Goal: Download file/media

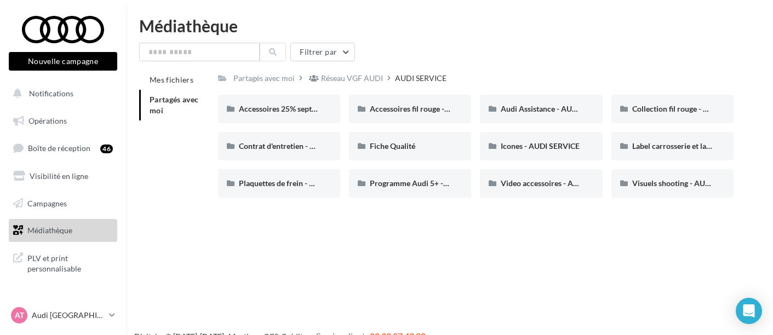
scroll to position [17, 0]
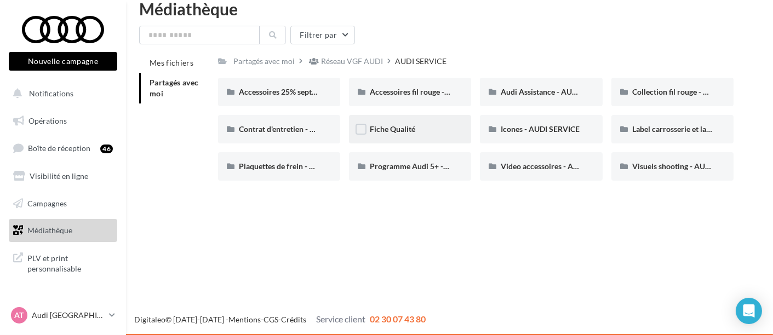
click at [406, 124] on div "Fiche Qualité" at bounding box center [410, 129] width 81 height 11
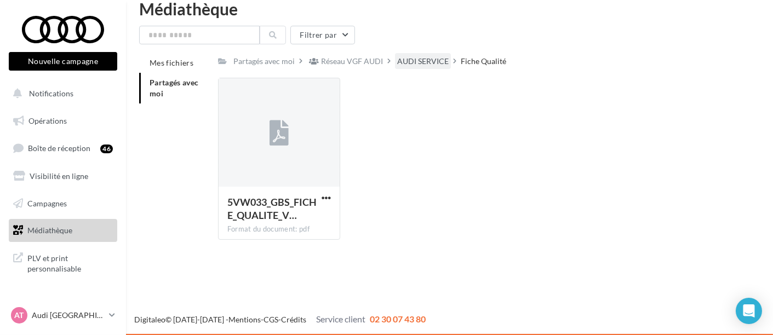
click at [422, 66] on div "AUDI SERVICE" at bounding box center [422, 61] width 51 height 11
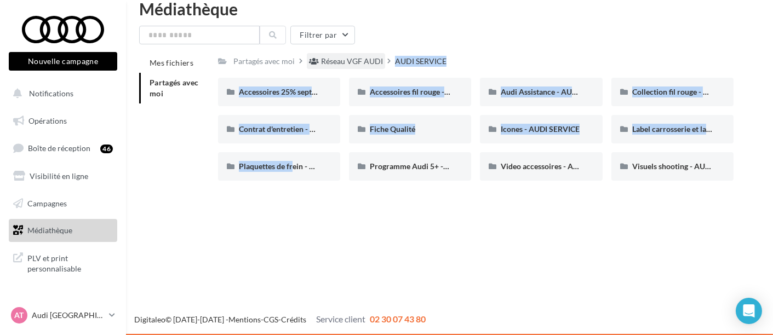
drag, startPoint x: 289, startPoint y: 168, endPoint x: 373, endPoint y: 62, distance: 135.2
click at [373, 62] on div "Partagés avec moi Réseau VGF AUDI AUDI SERVICE Rs Partagé par Réseau VGF AUDI A…" at bounding box center [476, 121] width 516 height 136
click at [373, 62] on div "Réseau VGF AUDI" at bounding box center [352, 61] width 62 height 11
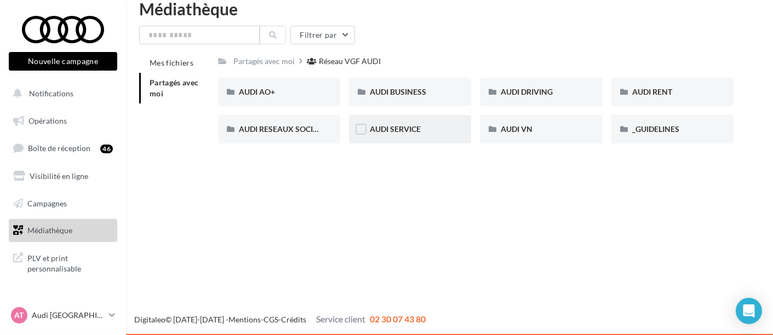
click at [426, 126] on div "AUDI SERVICE" at bounding box center [410, 129] width 81 height 11
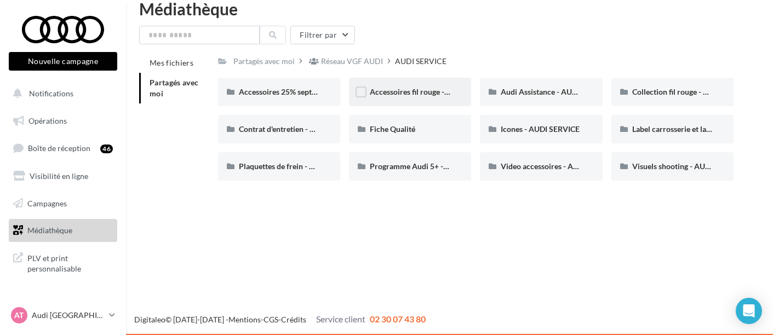
click at [450, 99] on div "Accessoires fil rouge - AUDI SERVICE" at bounding box center [410, 92] width 122 height 28
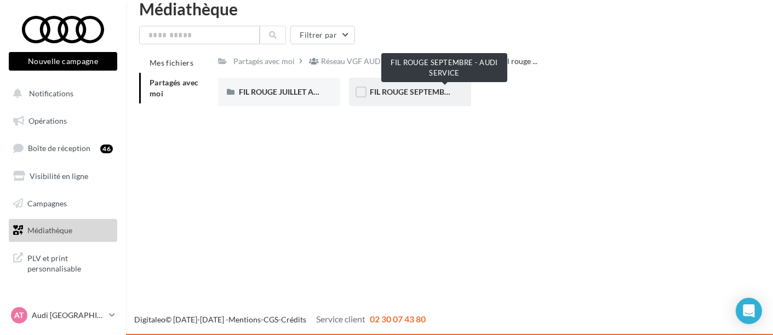
click at [416, 88] on span "FIL ROUGE SEPTEMBRE - AUDI SERVICE" at bounding box center [440, 91] width 141 height 9
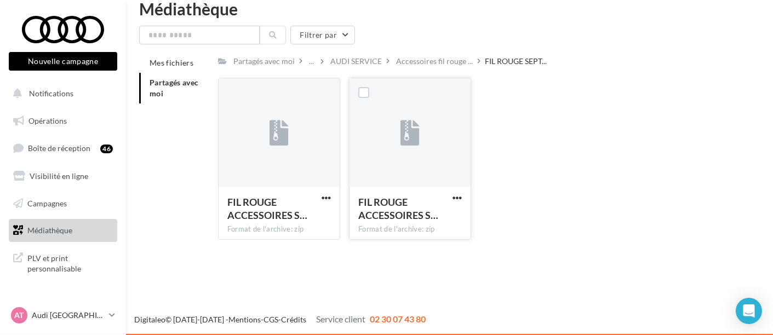
click at [404, 137] on icon at bounding box center [409, 133] width 19 height 25
click at [329, 193] on span "button" at bounding box center [325, 197] width 9 height 9
click at [278, 221] on button "Télécharger" at bounding box center [278, 219] width 110 height 28
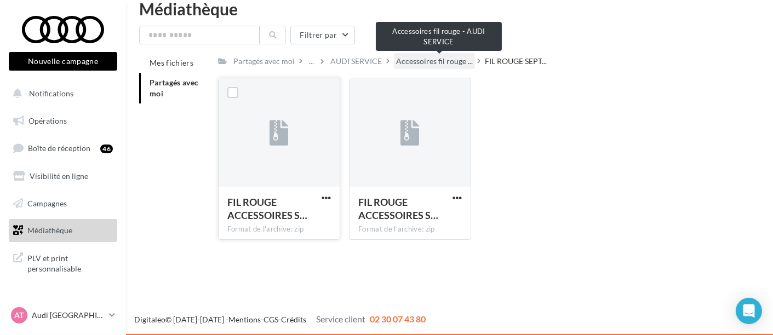
click at [433, 58] on span "Accessoires fil rouge ..." at bounding box center [434, 61] width 77 height 11
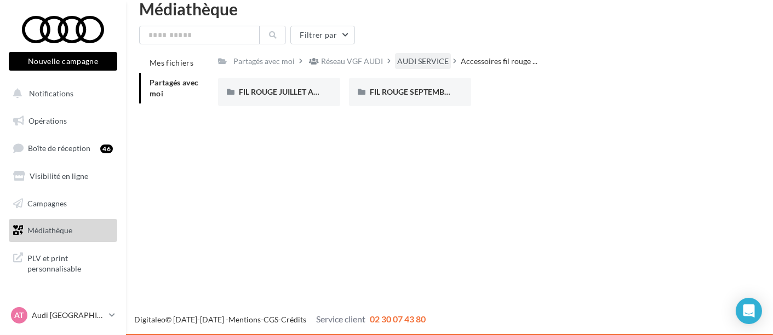
click at [434, 58] on div "AUDI SERVICE" at bounding box center [422, 61] width 51 height 11
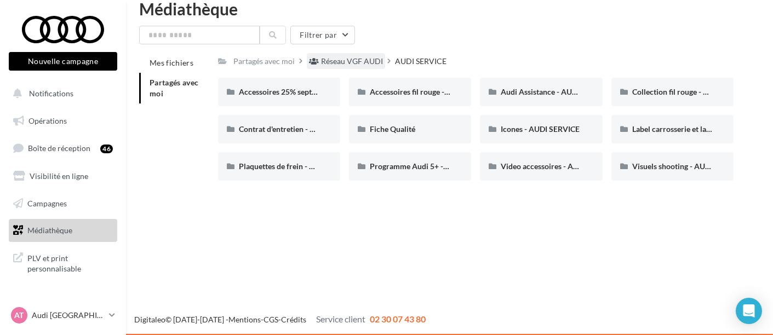
click at [335, 60] on div "Réseau VGF AUDI" at bounding box center [352, 61] width 62 height 11
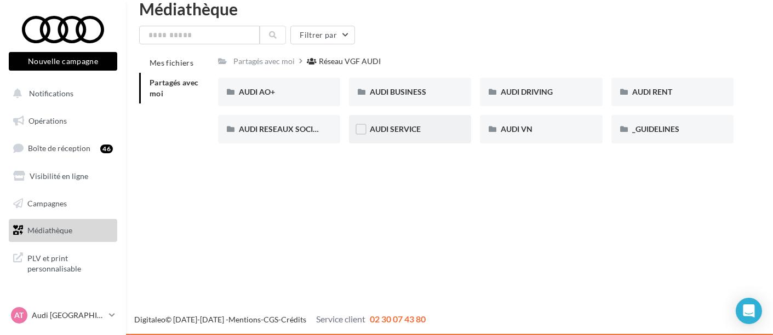
click at [442, 124] on div "AUDI SERVICE" at bounding box center [410, 129] width 81 height 11
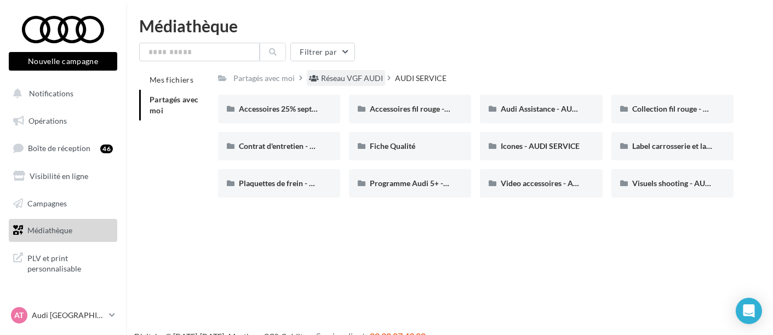
click at [361, 78] on div "Réseau VGF AUDI" at bounding box center [352, 78] width 62 height 11
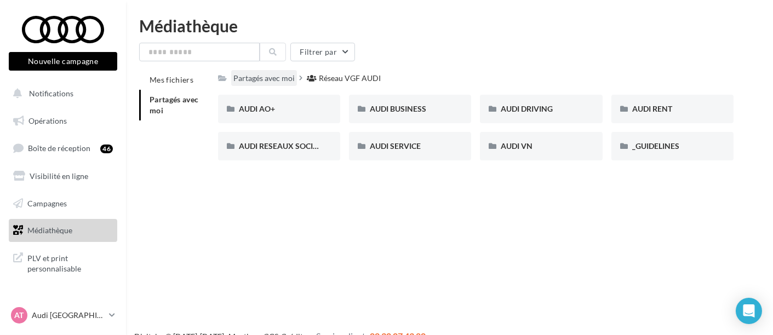
click at [277, 83] on div "Partagés avec moi" at bounding box center [263, 78] width 61 height 11
click at [255, 75] on div "Partagés avec moi" at bounding box center [263, 78] width 61 height 11
click at [426, 111] on span "AUDI BUSINESS" at bounding box center [398, 108] width 56 height 9
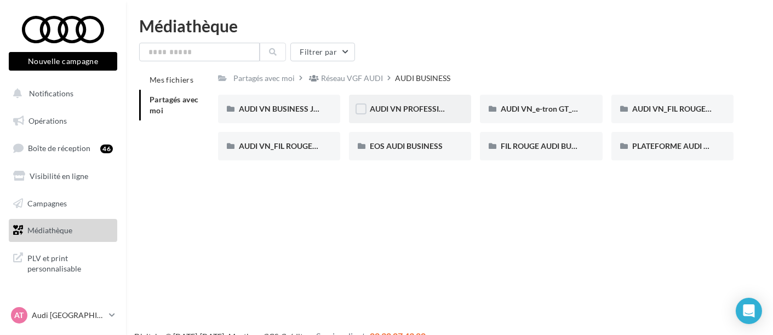
scroll to position [17, 0]
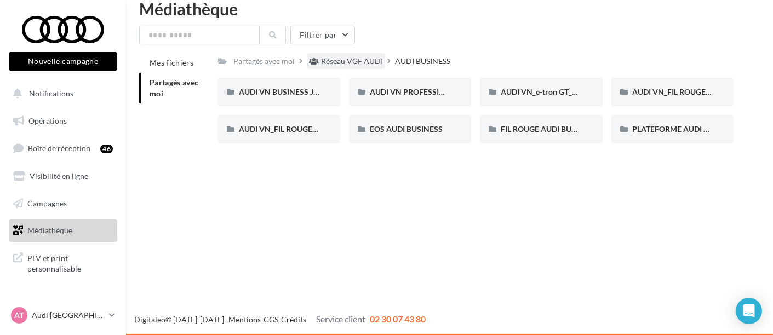
click at [346, 65] on div "Réseau VGF AUDI" at bounding box center [352, 61] width 62 height 11
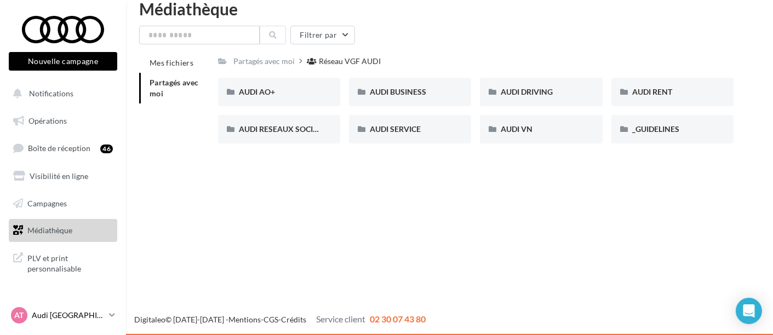
click at [70, 312] on p "Audi [GEOGRAPHIC_DATA]" at bounding box center [68, 315] width 73 height 11
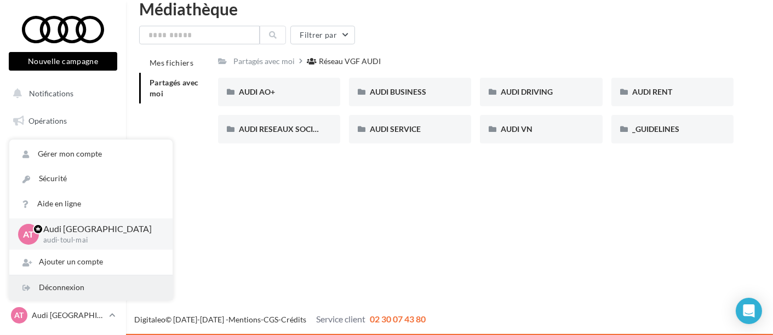
click at [88, 281] on div "Déconnexion" at bounding box center [90, 287] width 163 height 25
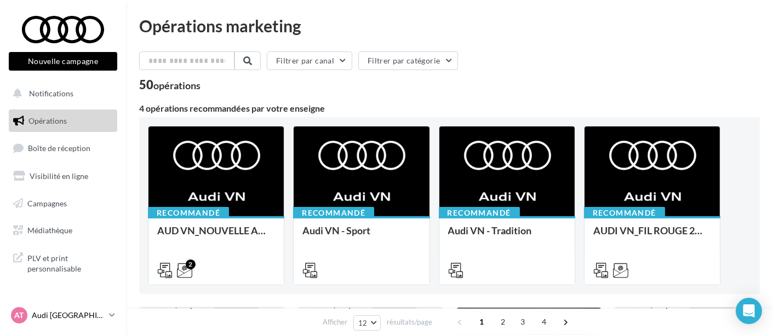
click at [55, 318] on p "Audi [GEOGRAPHIC_DATA]" at bounding box center [68, 315] width 73 height 11
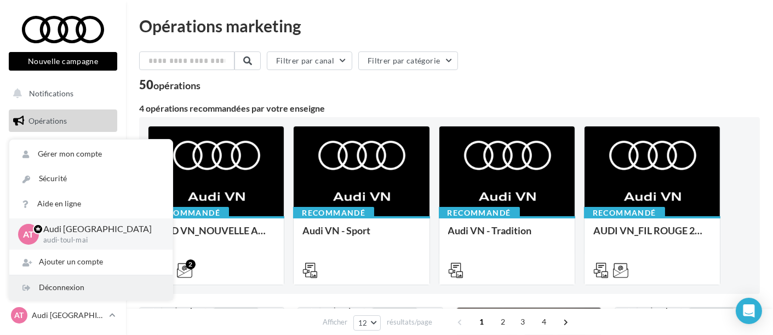
click at [75, 281] on div "Déconnexion" at bounding box center [90, 287] width 163 height 25
